Goal: Contribute content: Add original content to the website for others to see

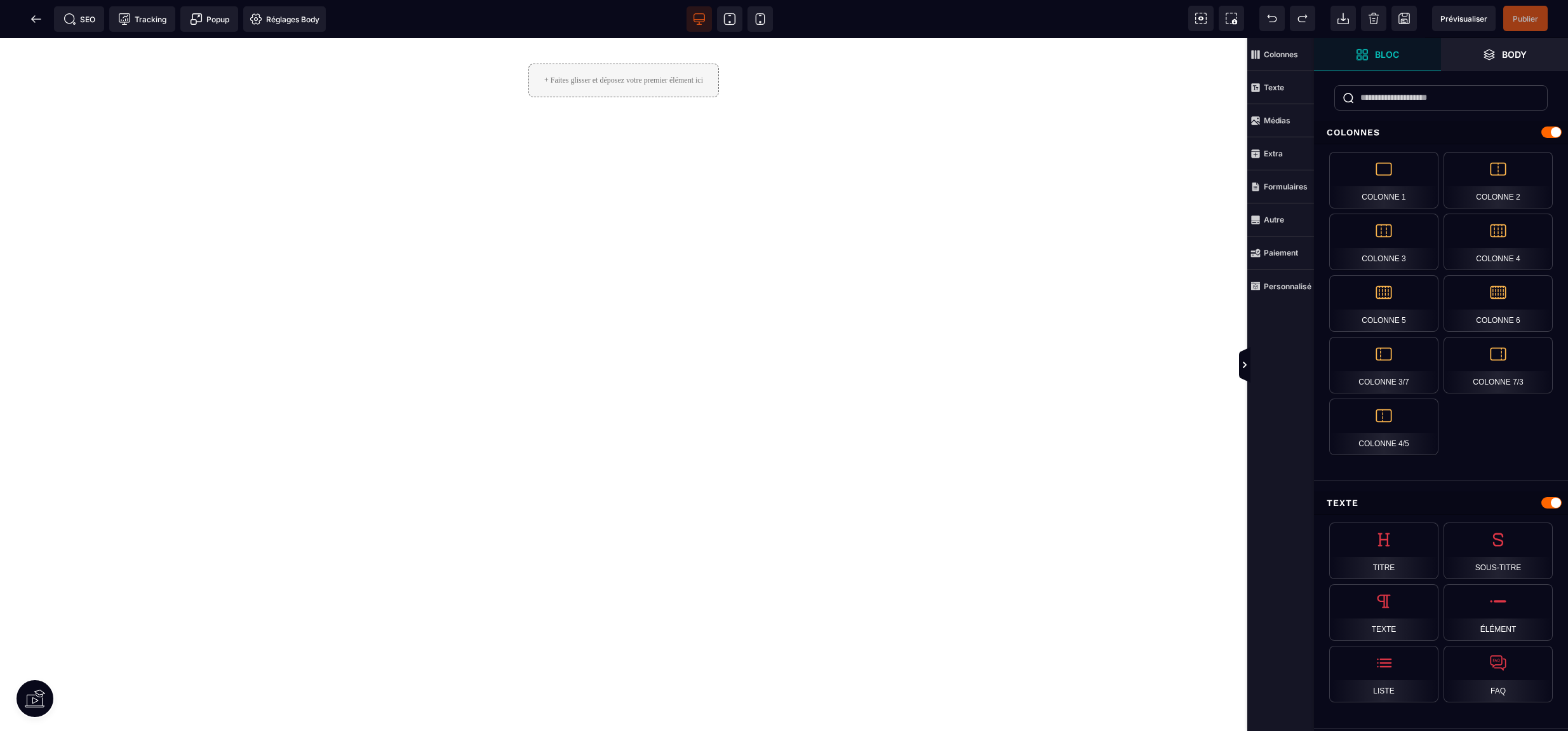
click at [653, 84] on div "+ Faites glisser et déposez votre premier élément ici" at bounding box center [623, 80] width 191 height 33
click at [1278, 119] on strong "Médias" at bounding box center [1276, 121] width 26 height 10
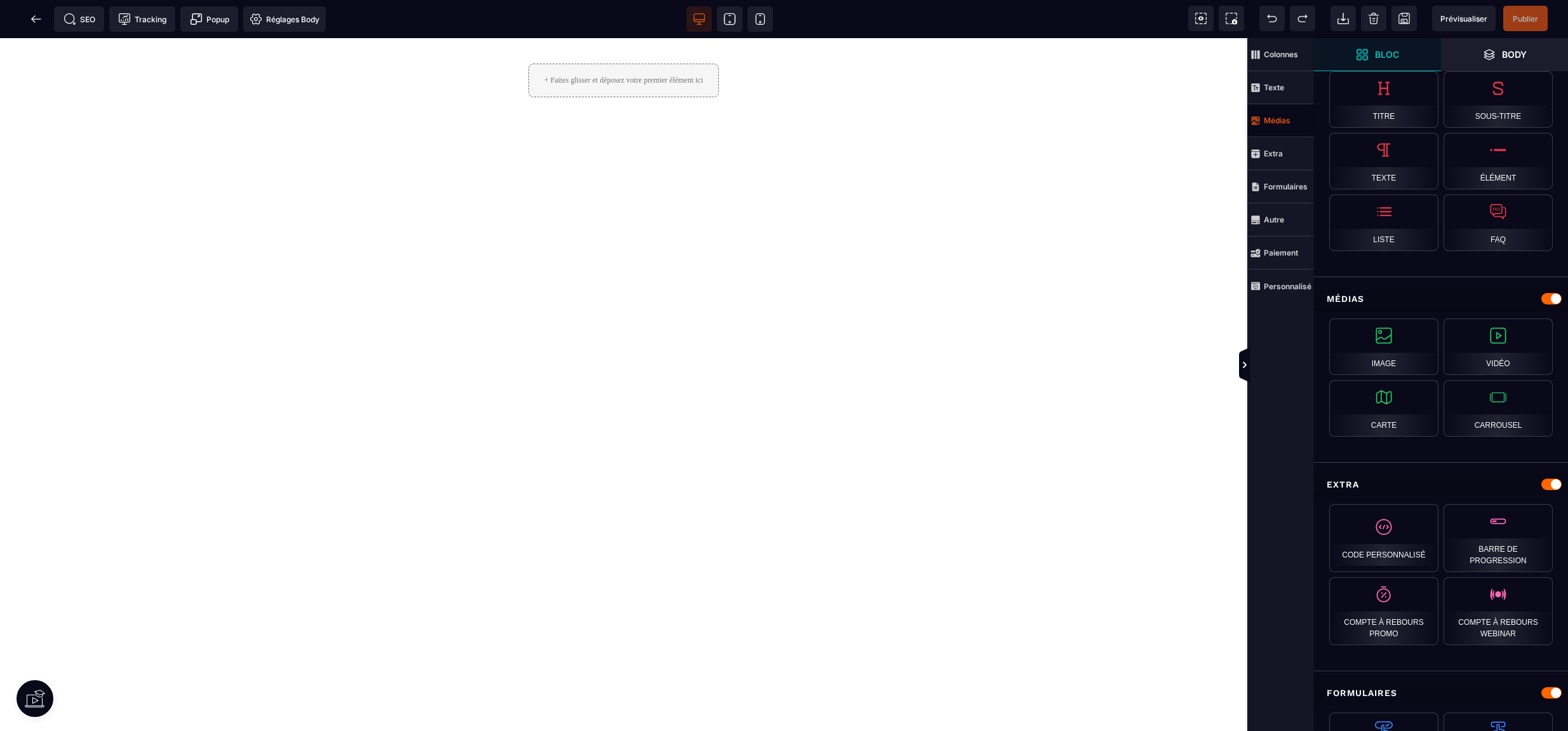
scroll to position [454, 0]
select select
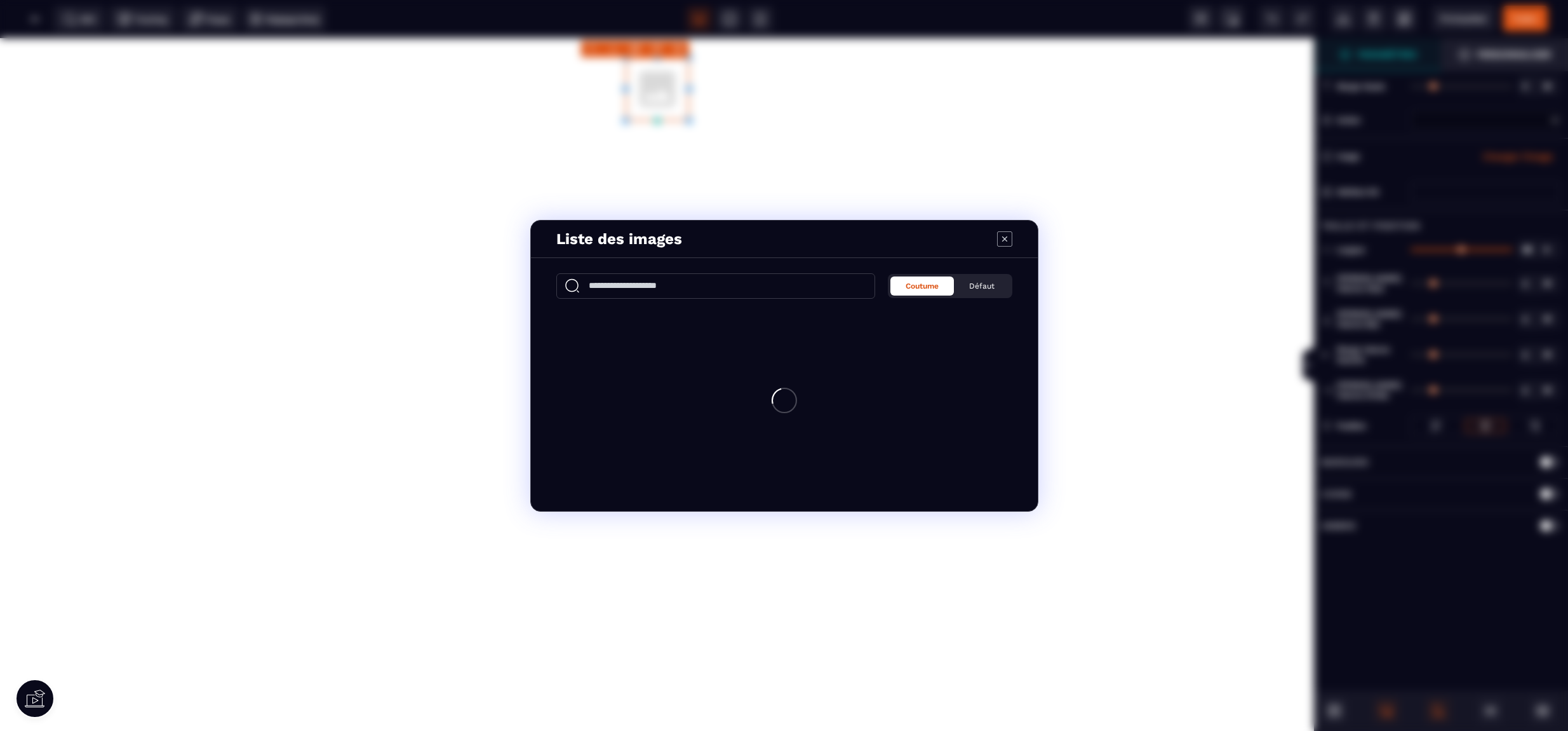
scroll to position [0, 0]
select select
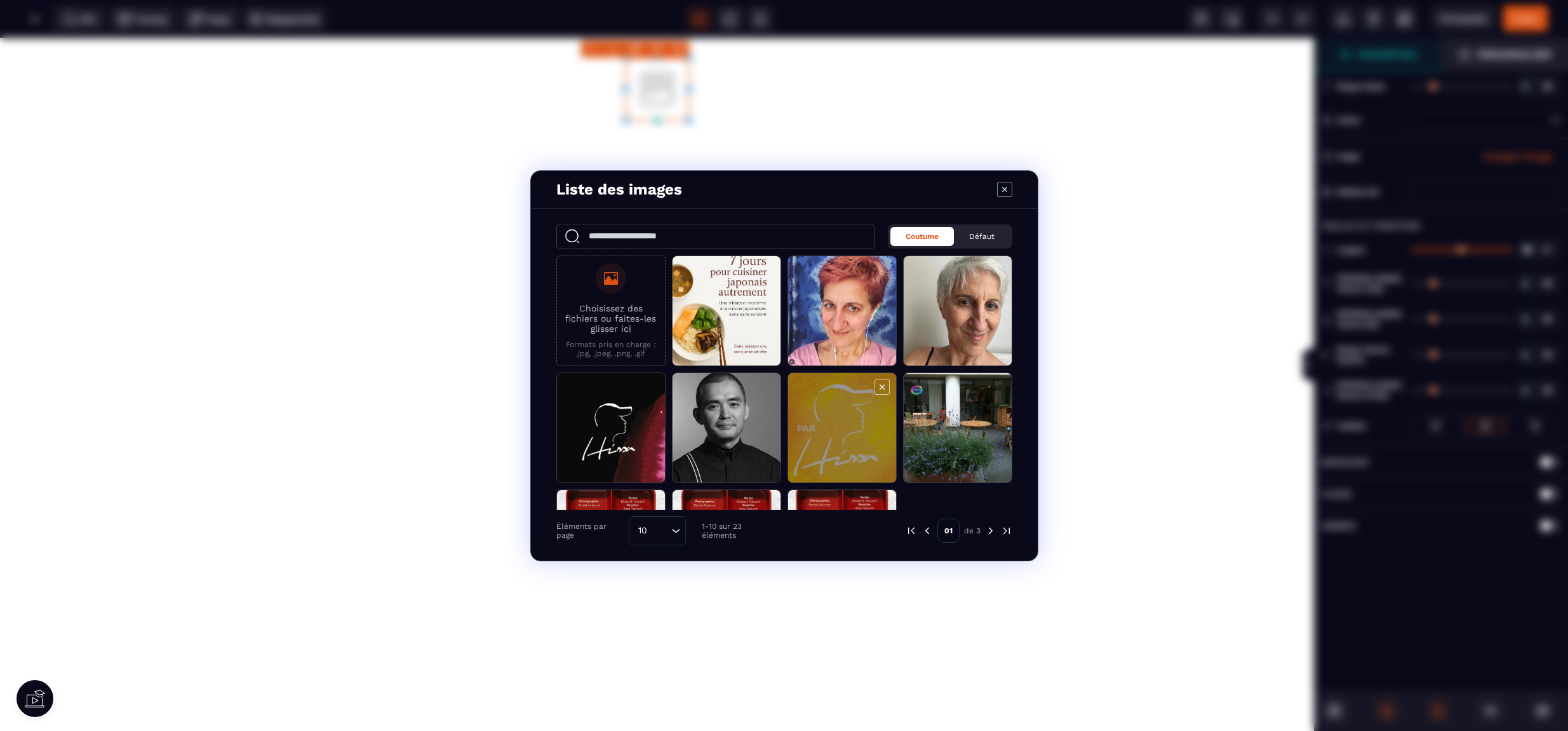
scroll to position [90, 0]
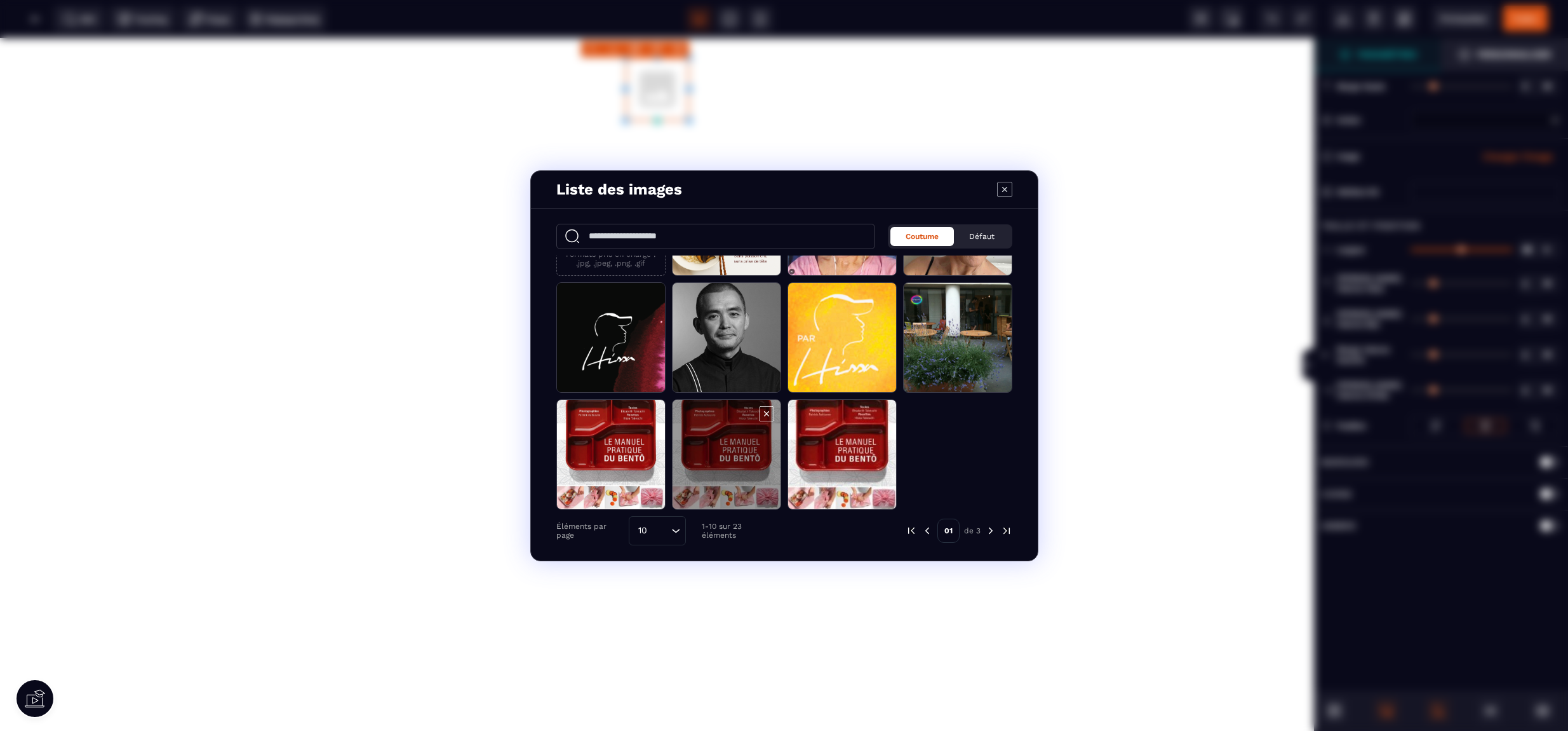
click at [712, 463] on span "Modal window" at bounding box center [727, 455] width 108 height 111
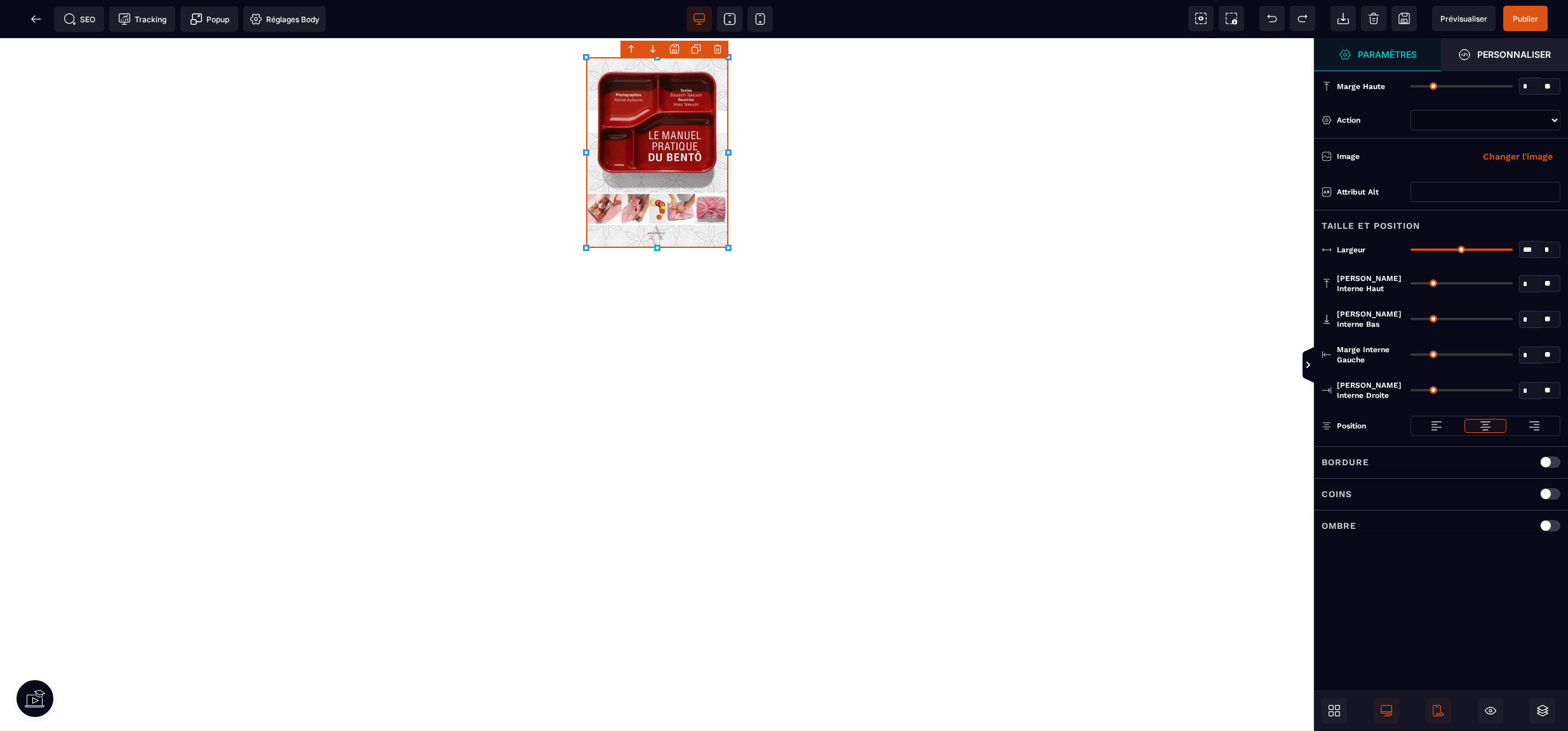
click at [712, 463] on div "Coutume Défaut Choisissez des fichiers ou faites-les glisser ici Formats pris e…" at bounding box center [784, 320] width 506 height 352
select select
click at [861, 293] on div at bounding box center [657, 384] width 1314 height 693
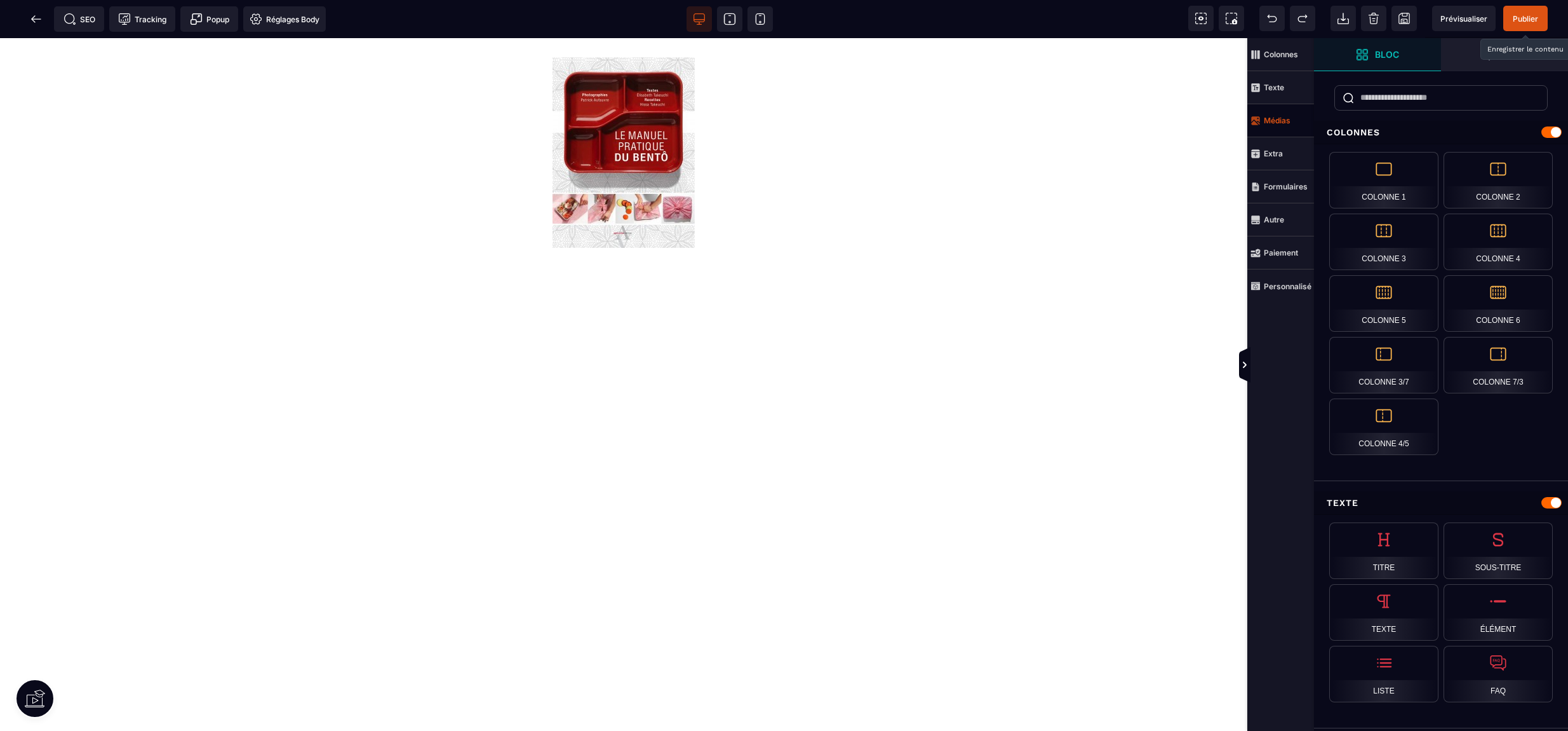
click at [1531, 19] on span "Publier" at bounding box center [1526, 19] width 25 height 10
click at [38, 20] on icon at bounding box center [35, 19] width 13 height 13
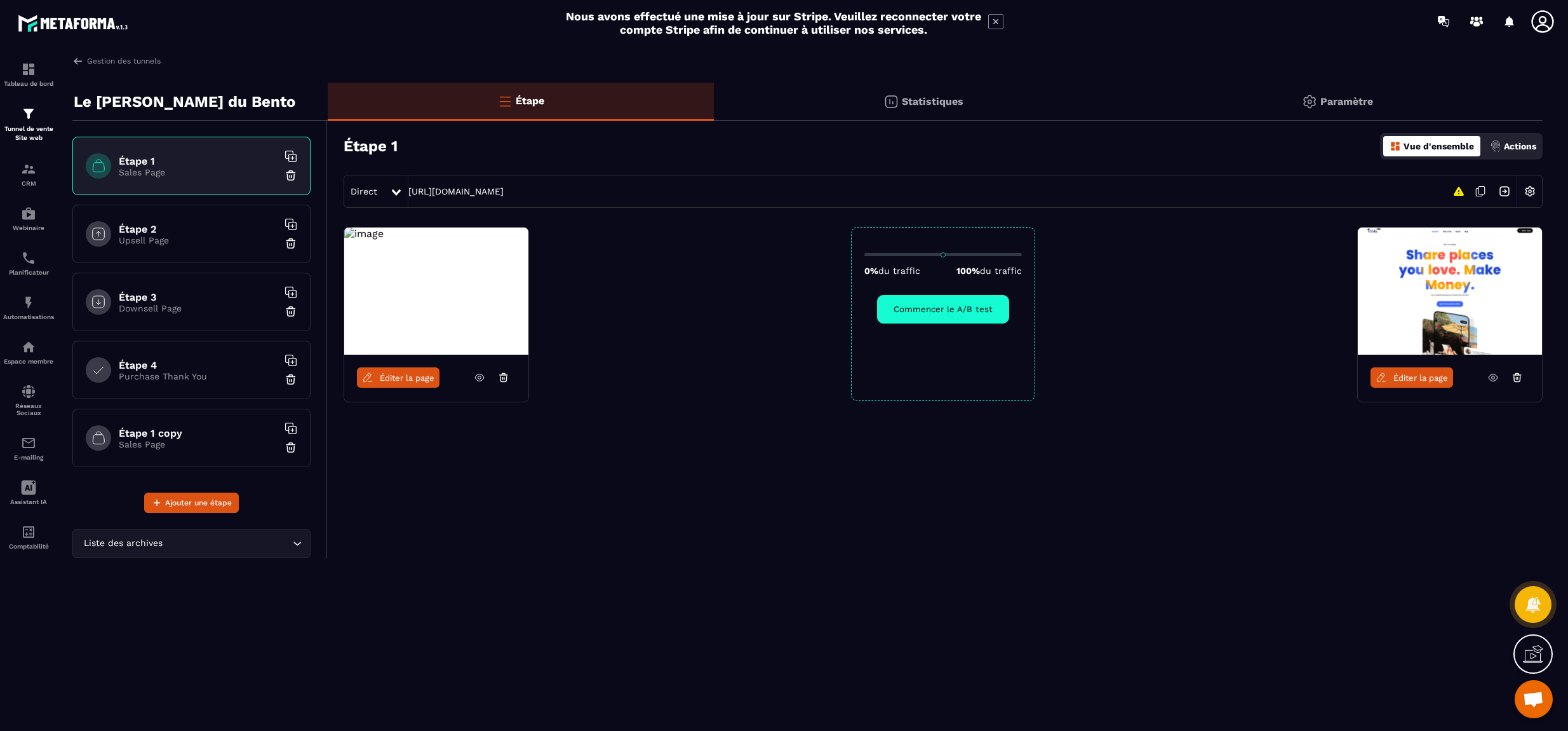
click at [393, 376] on span "Éditer la page" at bounding box center [407, 378] width 55 height 10
